Goal: Task Accomplishment & Management: Complete application form

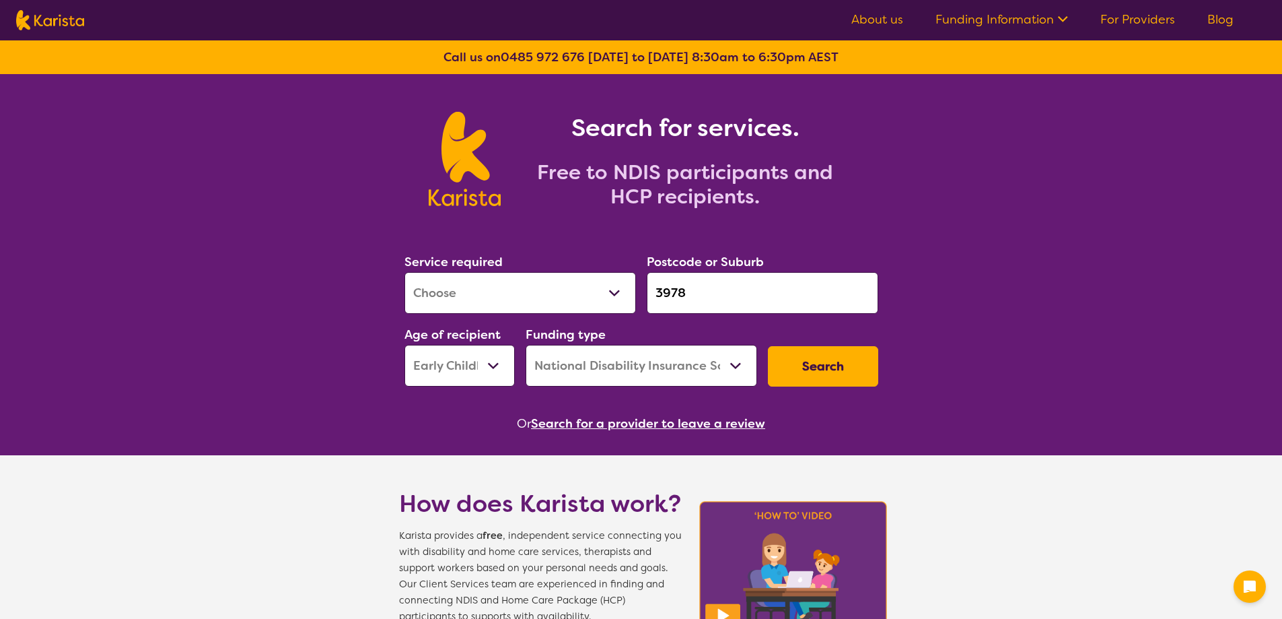
select select "[MEDICAL_DATA]"
select select "EC"
select select "NDIS"
click at [532, 295] on select "Allied Health Assistant Assessment (ADHD or Autism) Behaviour support Counselli…" at bounding box center [520, 293] width 232 height 42
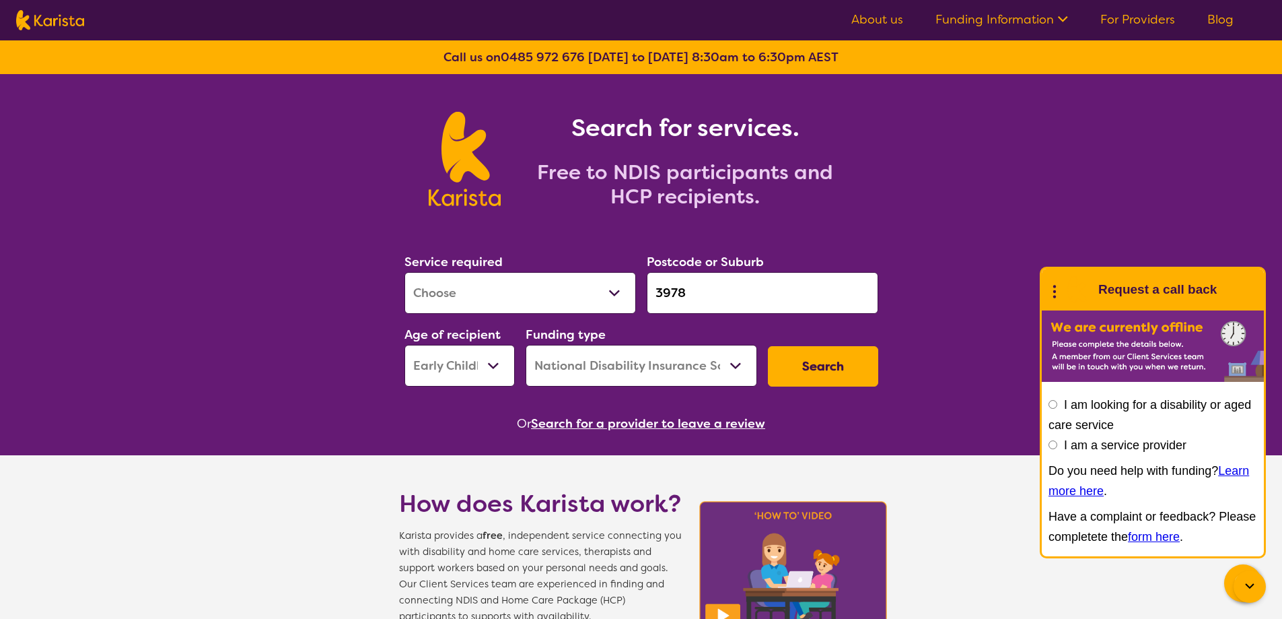
select select "[MEDICAL_DATA]"
click at [404, 272] on select "Allied Health Assistant Assessment (ADHD or Autism) Behaviour support Counselli…" at bounding box center [520, 293] width 232 height 42
click at [448, 367] on select "Early Childhood - 0 to 9 Child - 10 to 11 Adolescent - 12 to 17 Adult - 18 to 6…" at bounding box center [459, 366] width 110 height 42
click at [404, 345] on select "Early Childhood - 0 to 9 Child - 10 to 11 Adolescent - 12 to 17 Adult - 18 to 6…" at bounding box center [459, 366] width 110 height 42
click at [806, 367] on button "Search" at bounding box center [823, 366] width 110 height 40
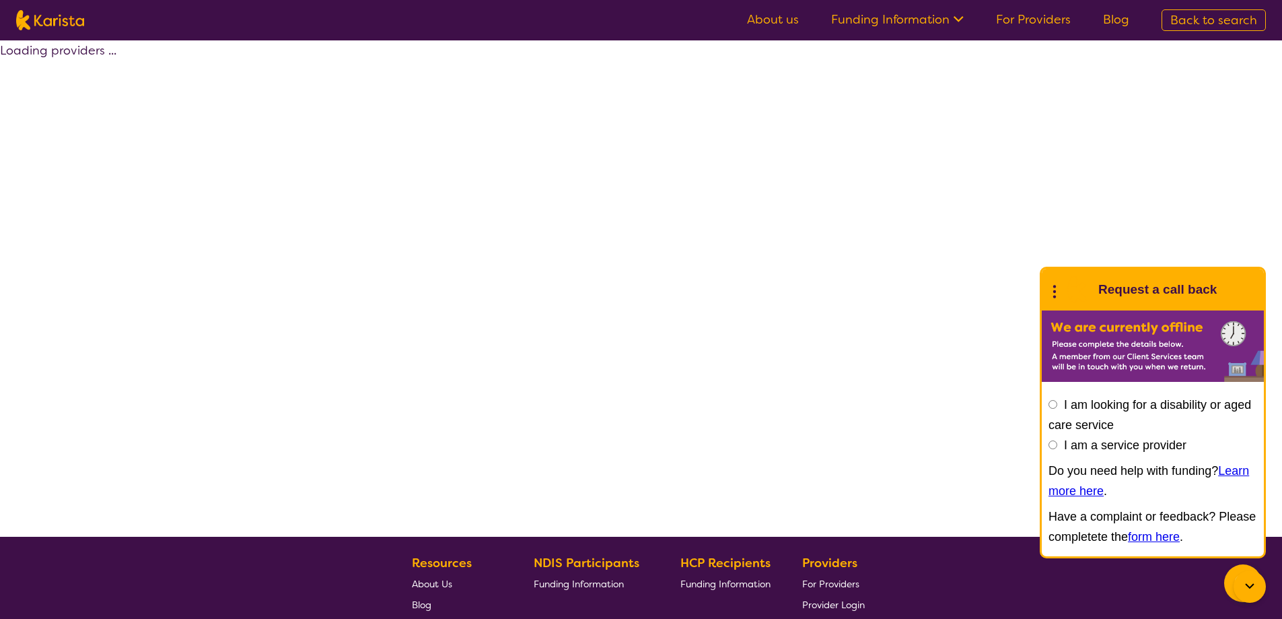
select select "by_score"
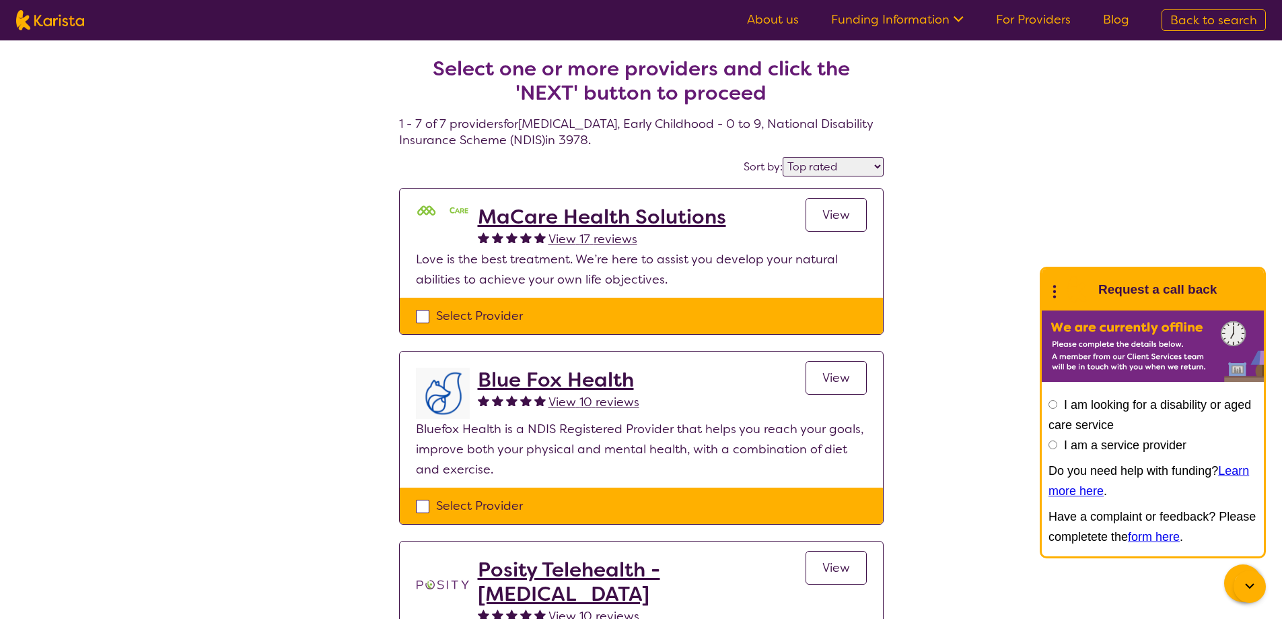
click at [1244, 585] on icon at bounding box center [1250, 586] width 16 height 16
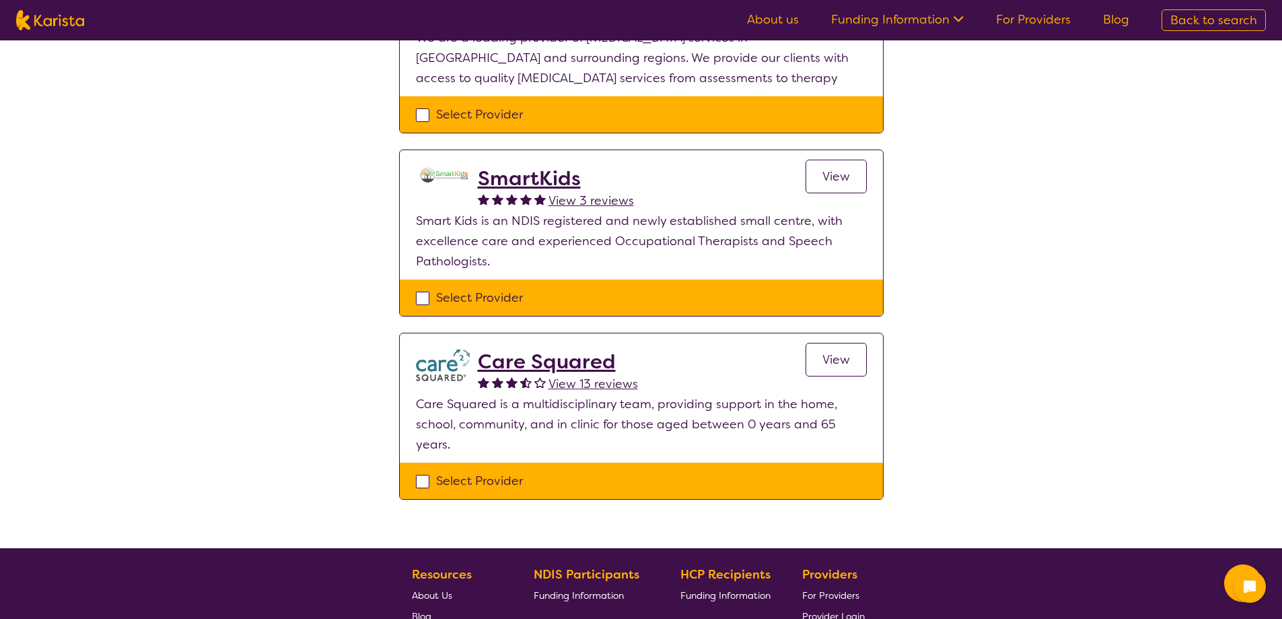
scroll to position [1010, 0]
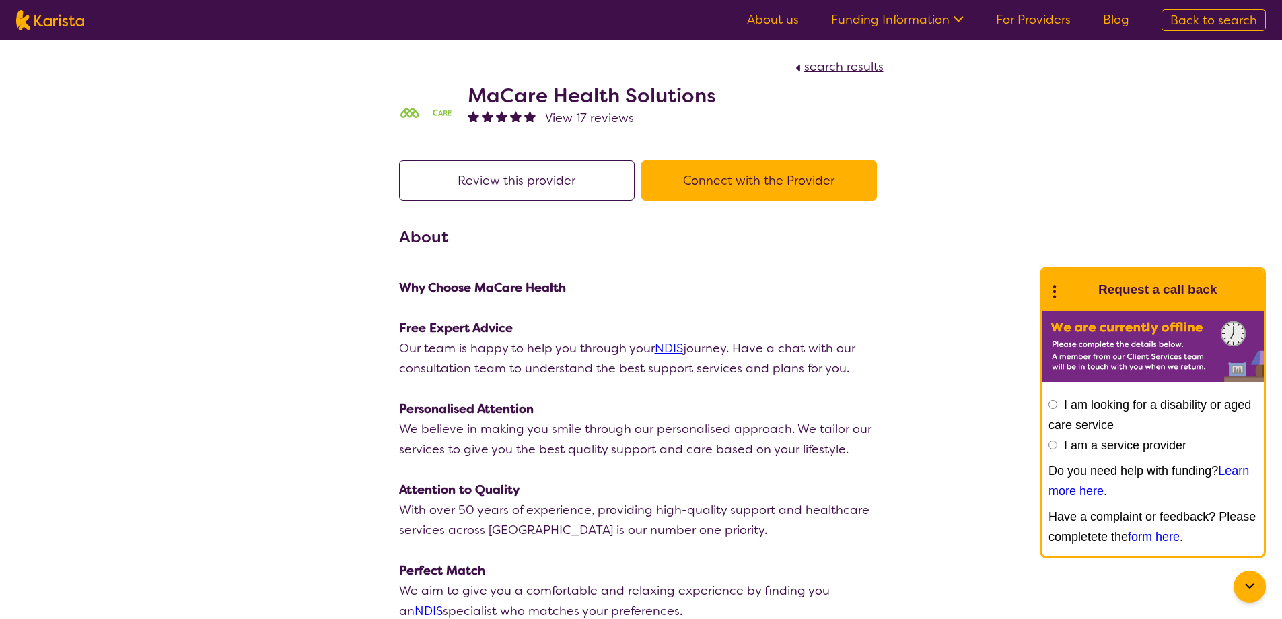
click at [796, 189] on button "Connect with the Provider" at bounding box center [759, 180] width 236 height 40
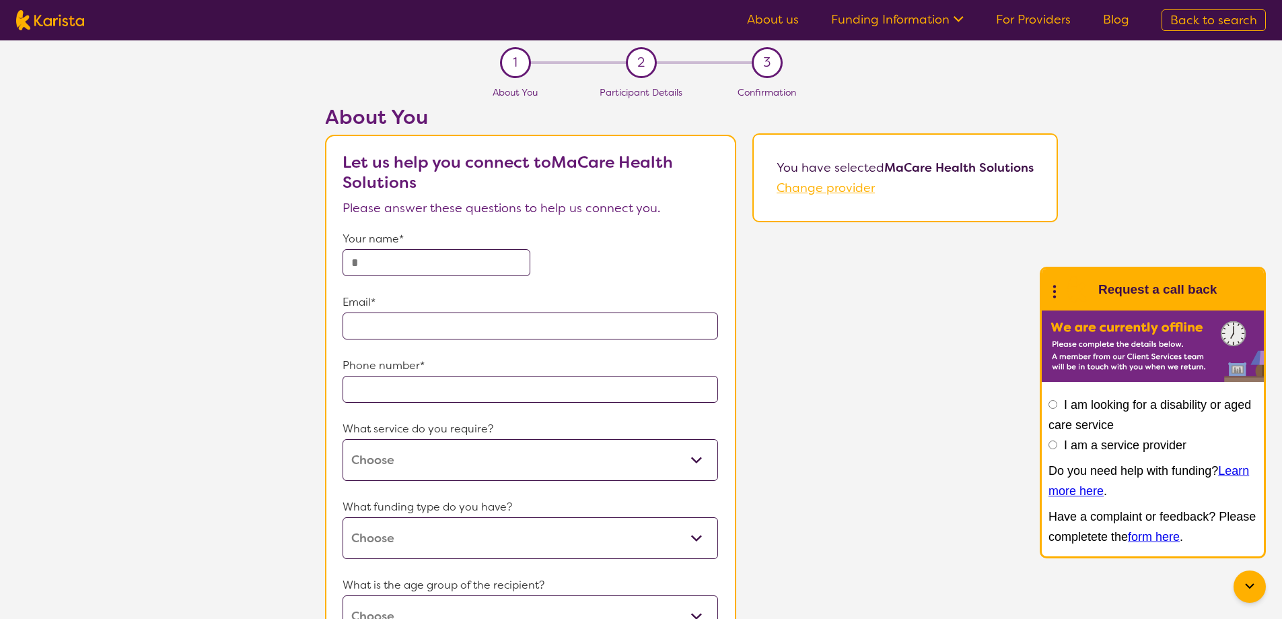
click at [468, 260] on input "text" at bounding box center [437, 262] width 188 height 27
type input "**********"
type input "3978"
click at [417, 336] on input "email" at bounding box center [531, 325] width 376 height 27
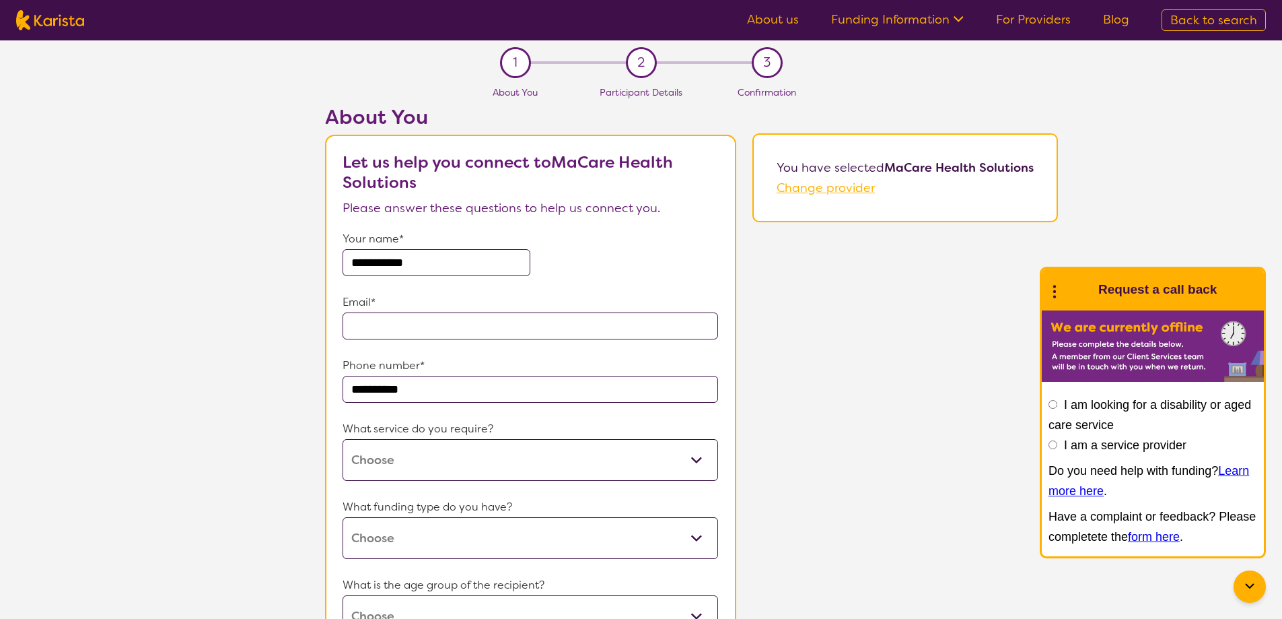
type input "**********"
click at [413, 462] on select "Allied Health Assistant Counselling NDIS Plan management Occupational therapy P…" at bounding box center [531, 460] width 376 height 42
select select "13"
click at [343, 439] on select "Allied Health Assistant Counselling NDIS Plan management Occupational therapy P…" at bounding box center [531, 460] width 376 height 42
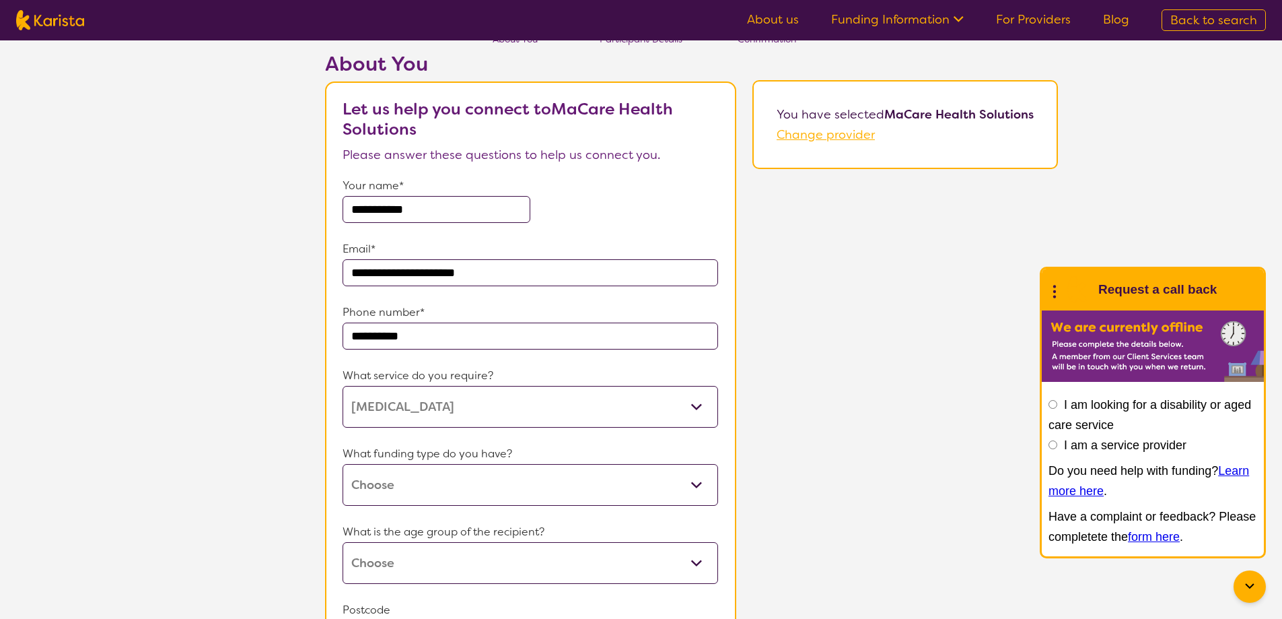
scroll to position [202, 0]
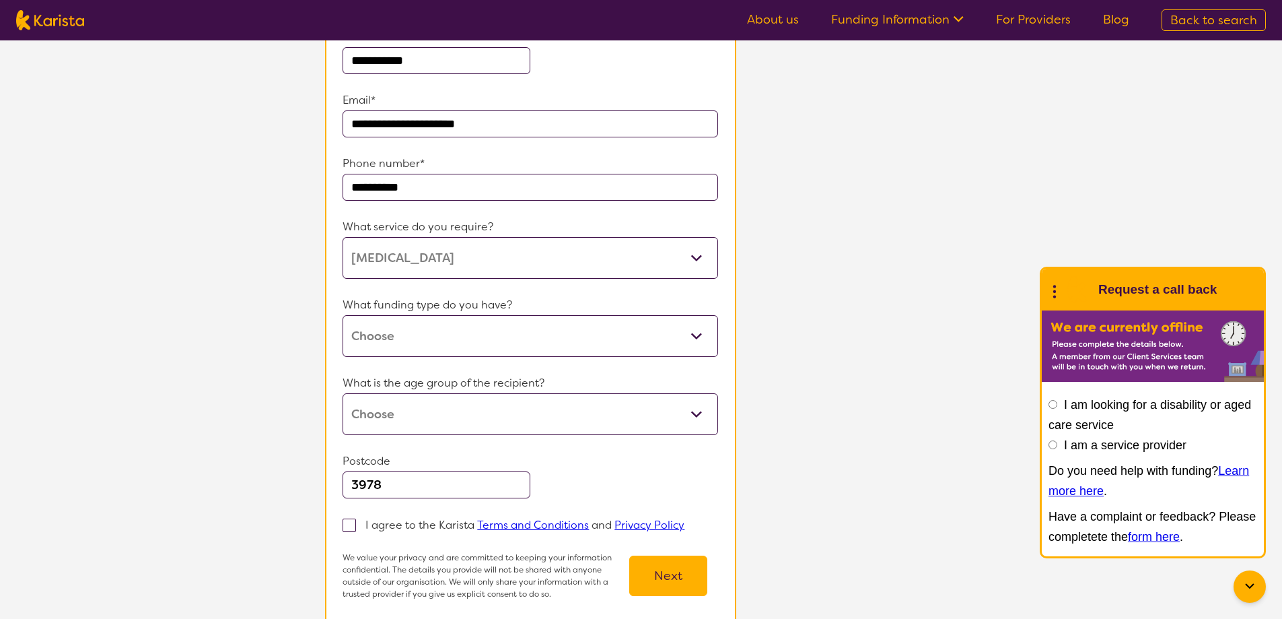
click at [474, 342] on select "Home Care Package (HCP) National Disability Insurance Scheme (NDIS) I don't know" at bounding box center [531, 336] width 376 height 42
select select "NDIS"
click at [343, 315] on select "Home Care Package (HCP) National Disability Insurance Scheme (NDIS) I don't know" at bounding box center [531, 336] width 376 height 42
click at [479, 411] on select "Early Childhood - 0 to 9 Child - 10 to 11 Adolescent - 12 to 17 Adult - 18 to 6…" at bounding box center [531, 414] width 376 height 42
select select "EC"
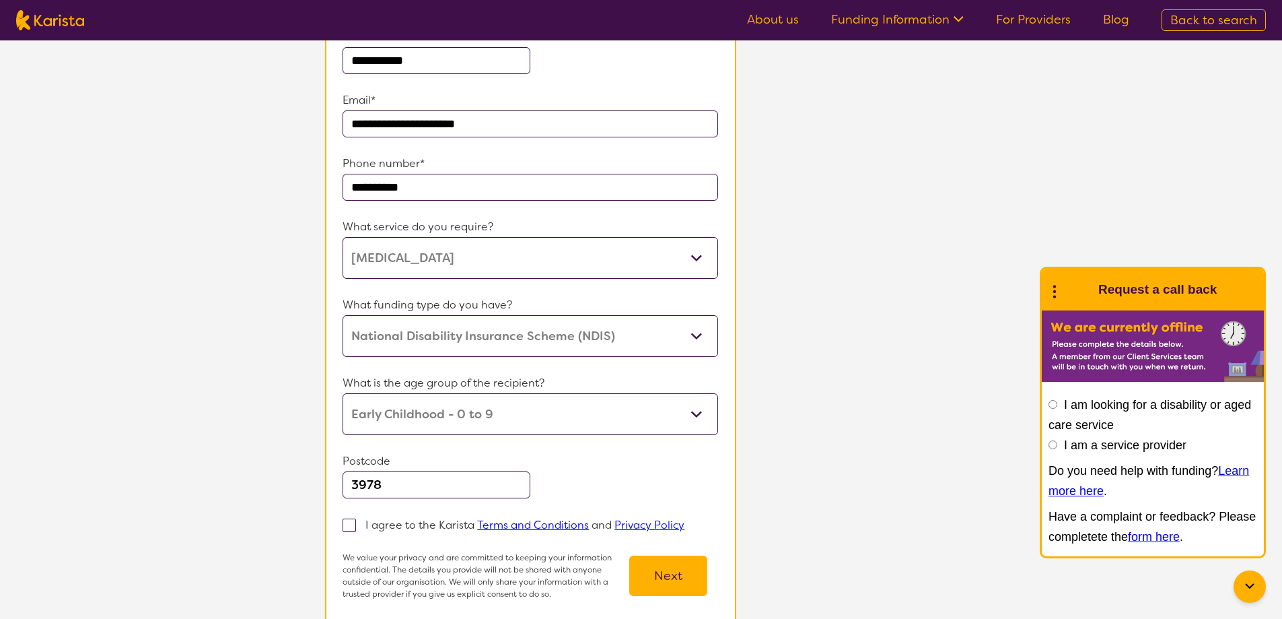
click at [343, 393] on select "Early Childhood - 0 to 9 Child - 10 to 11 Adolescent - 12 to 17 Adult - 18 to 6…" at bounding box center [531, 414] width 376 height 42
click at [357, 531] on label "I agree to the Karista Terms and Conditions and Privacy Policy" at bounding box center [518, 524] width 351 height 16
click at [684, 528] on input "I agree to the Karista Terms and Conditions and Privacy Policy" at bounding box center [688, 524] width 9 height 9
checkbox input "true"
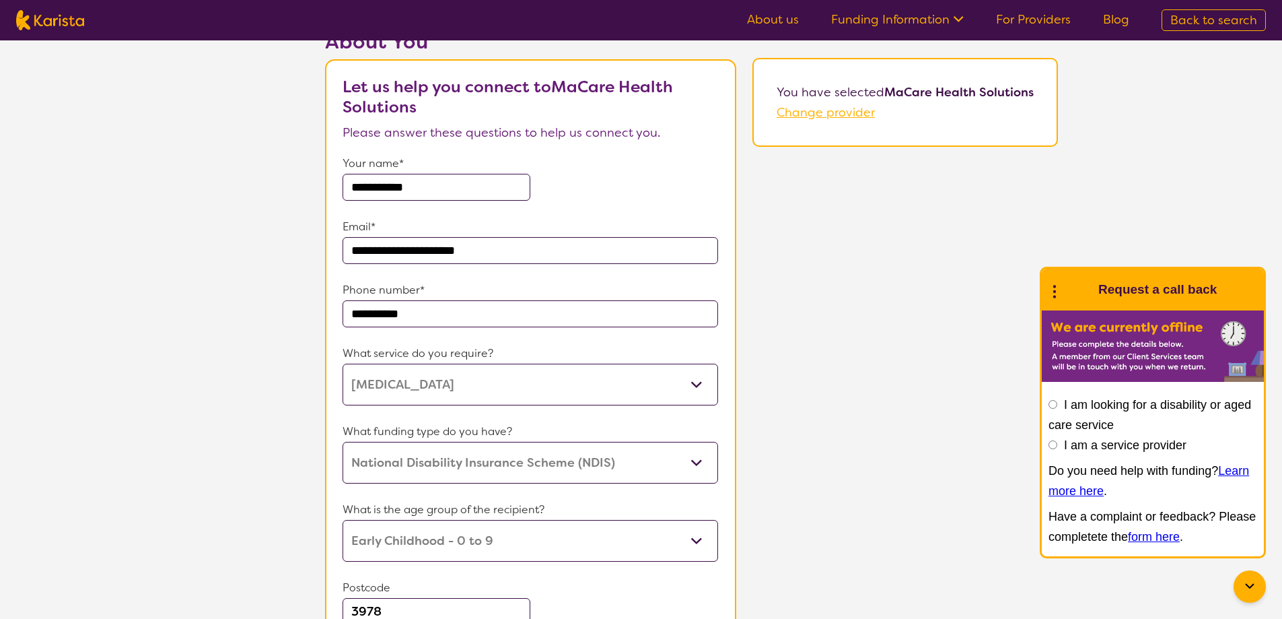
scroll to position [337, 0]
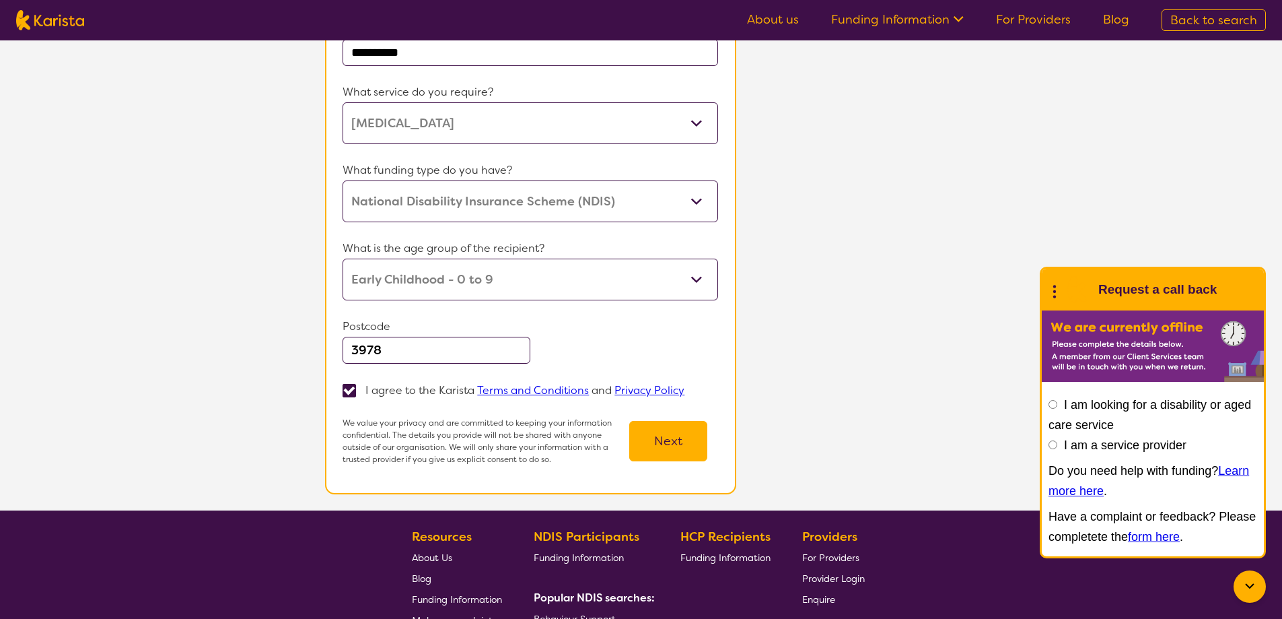
click at [668, 448] on button "Next" at bounding box center [668, 441] width 78 height 40
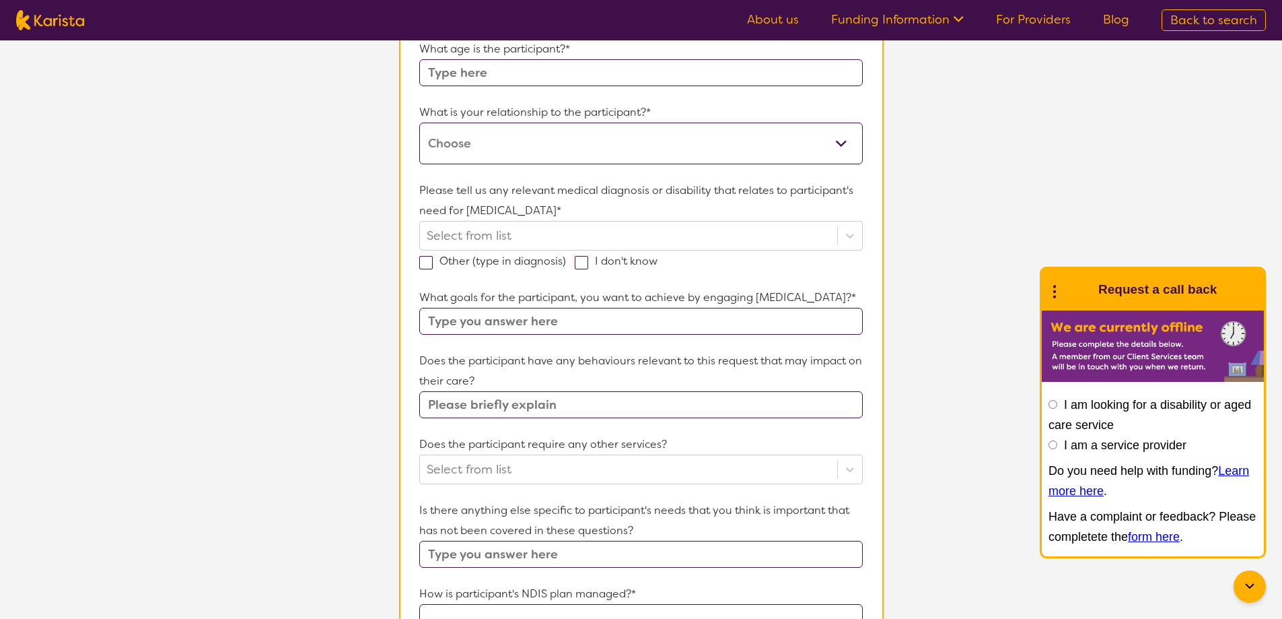
scroll to position [269, 0]
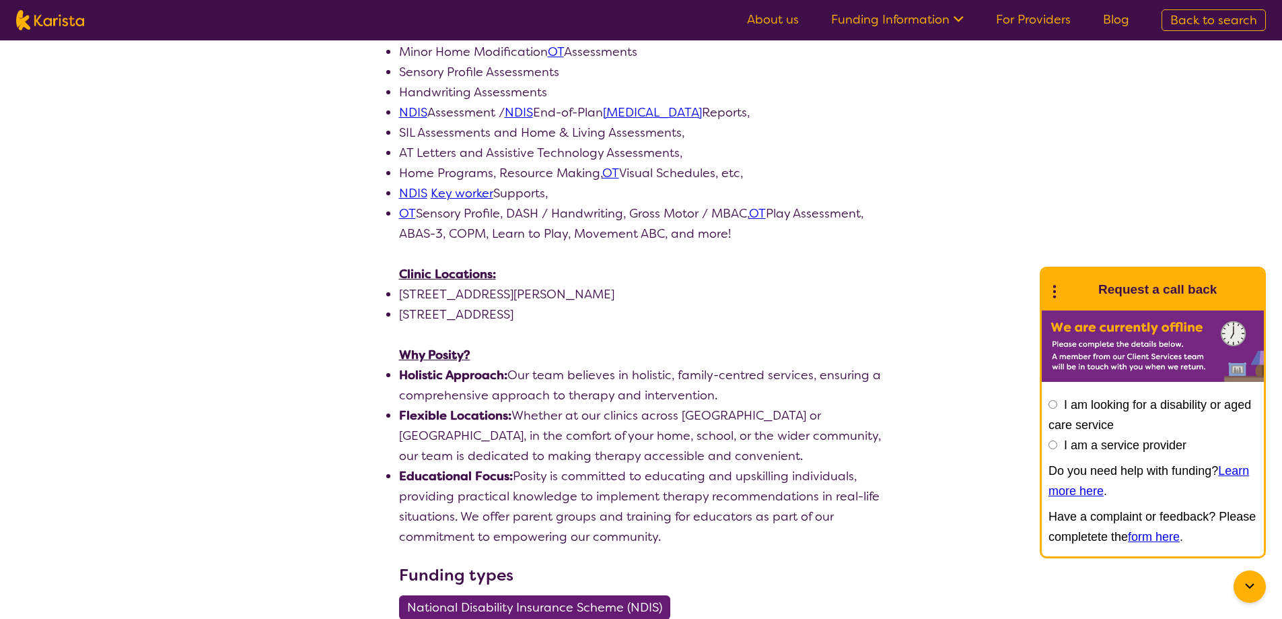
scroll to position [808, 0]
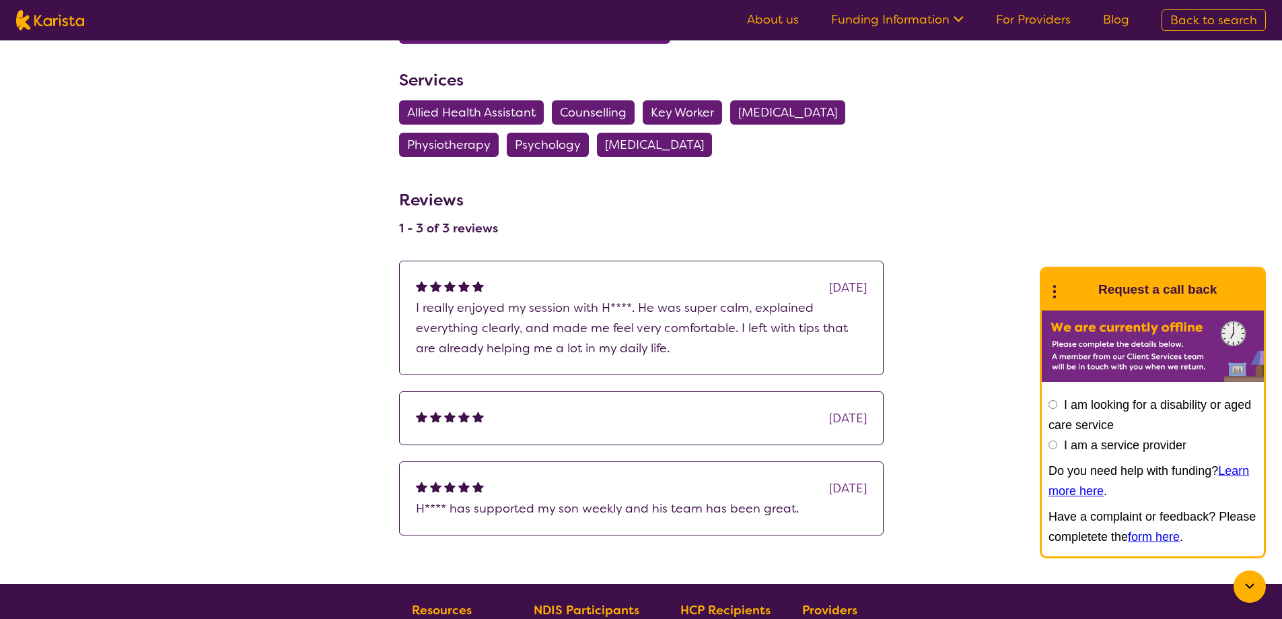
scroll to position [538, 0]
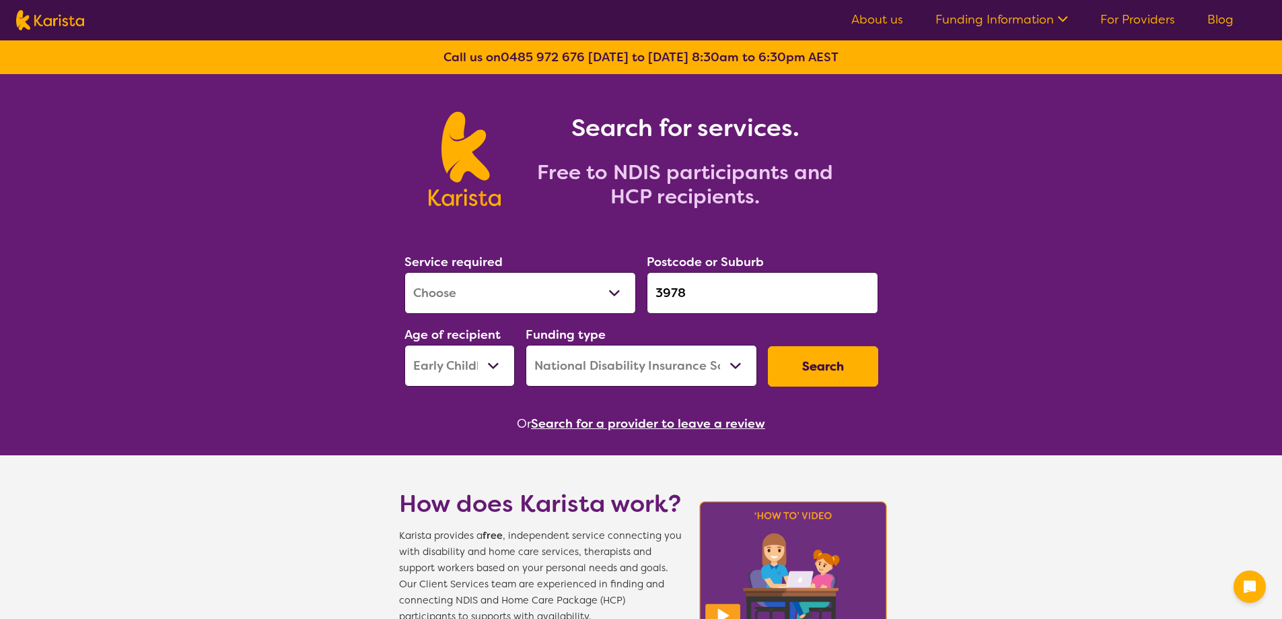
select select "[MEDICAL_DATA]"
select select "EC"
select select "NDIS"
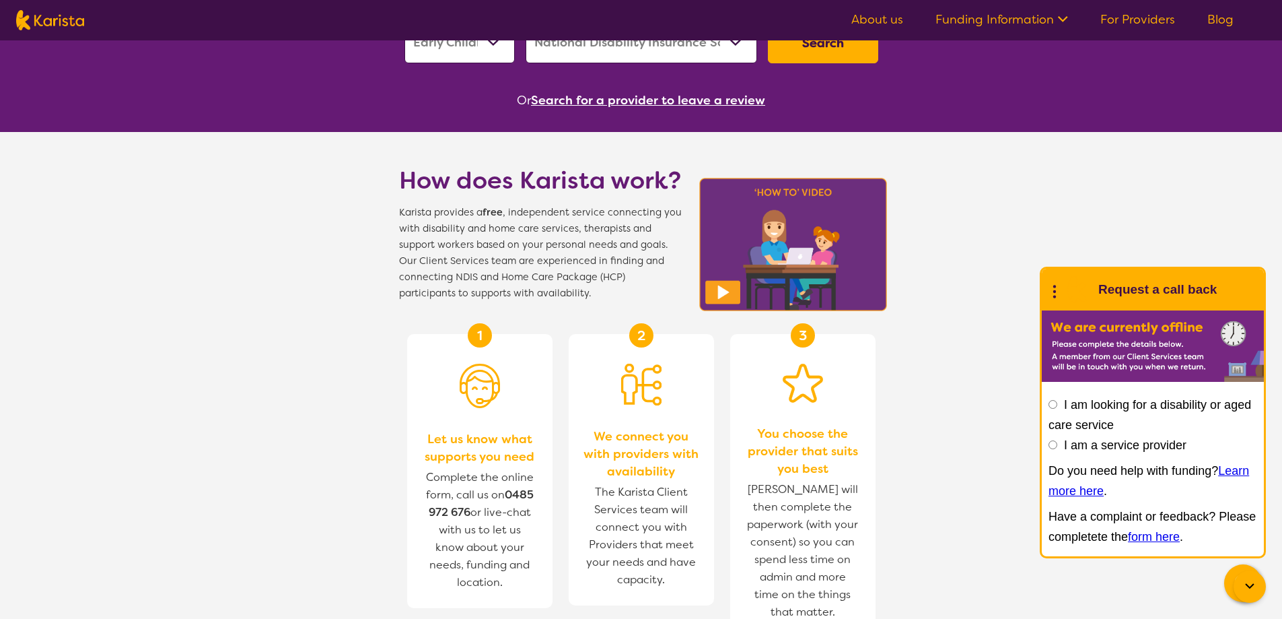
scroll to position [337, 0]
